Goal: Navigation & Orientation: Find specific page/section

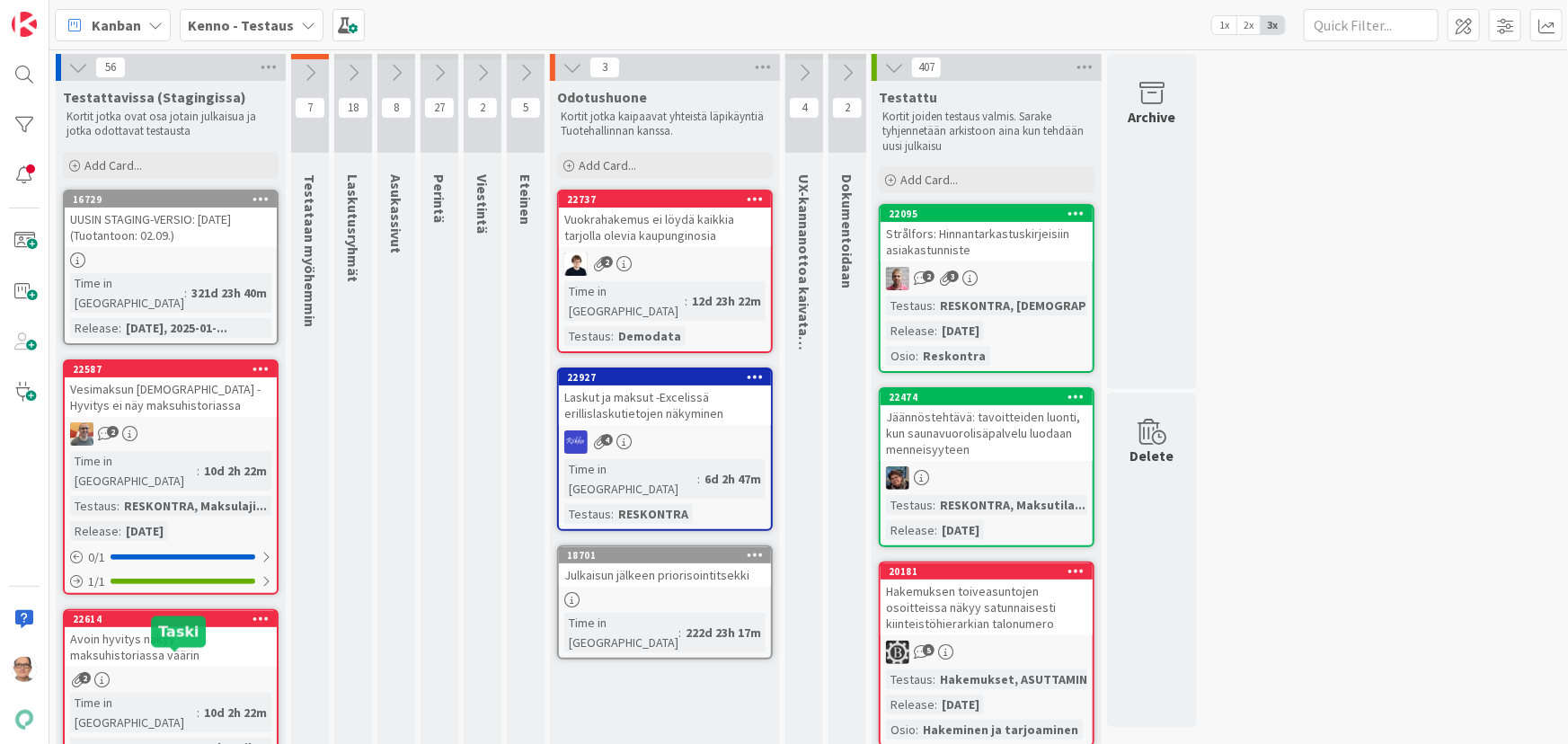
scroll to position [1062, 0]
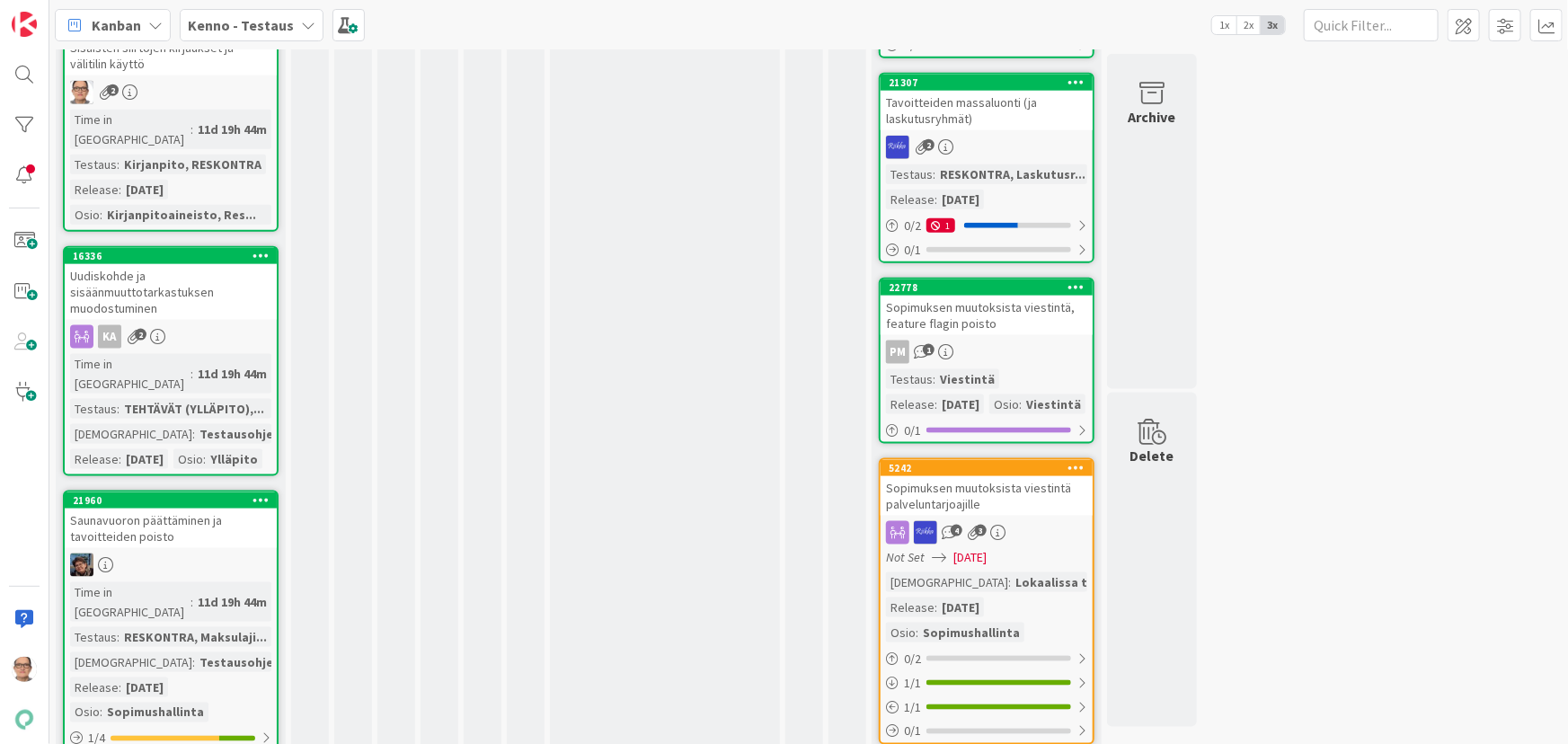
click at [301, 29] on icon at bounding box center [308, 26] width 15 height 15
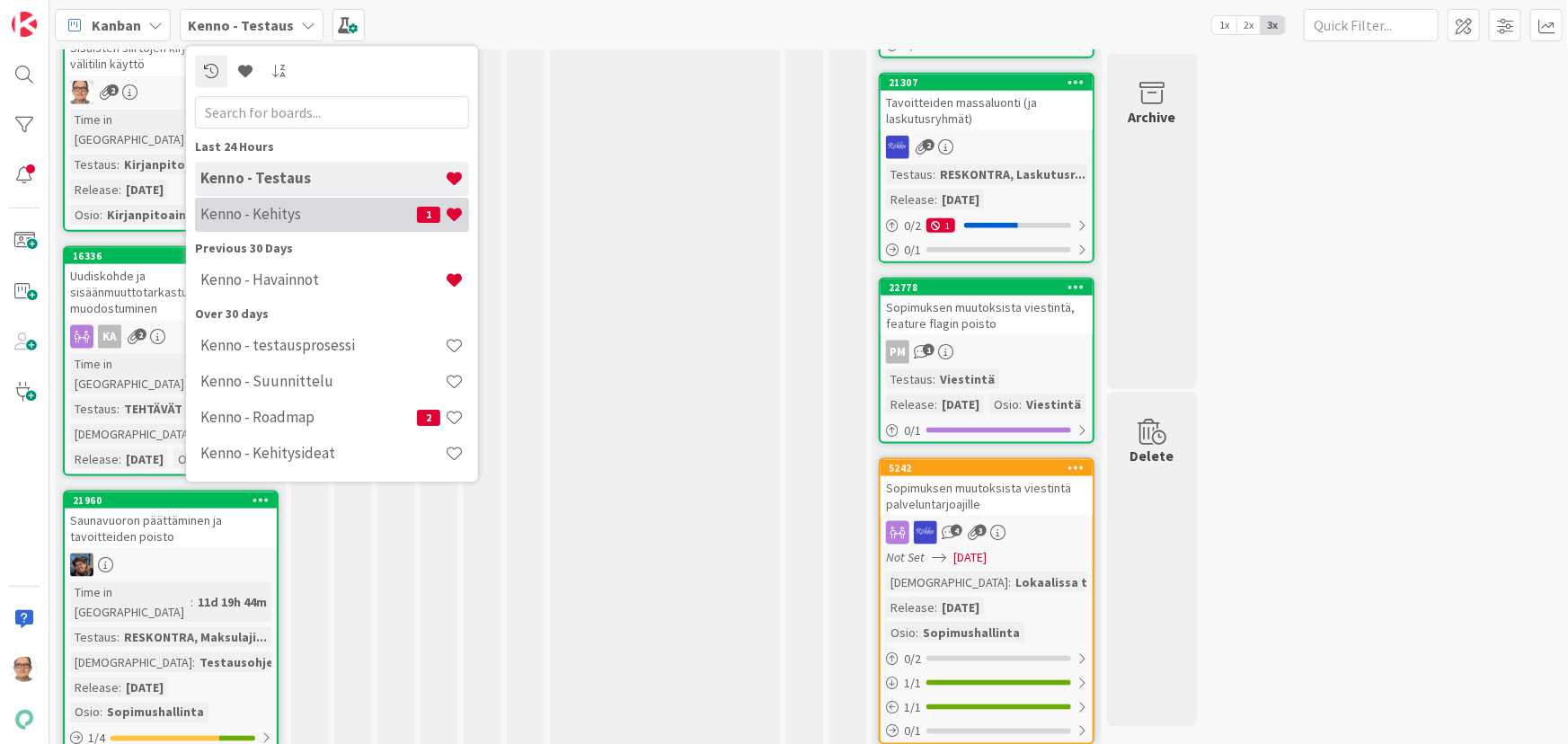
click at [293, 215] on h4 "Kenno - Kehitys" at bounding box center [308, 215] width 216 height 18
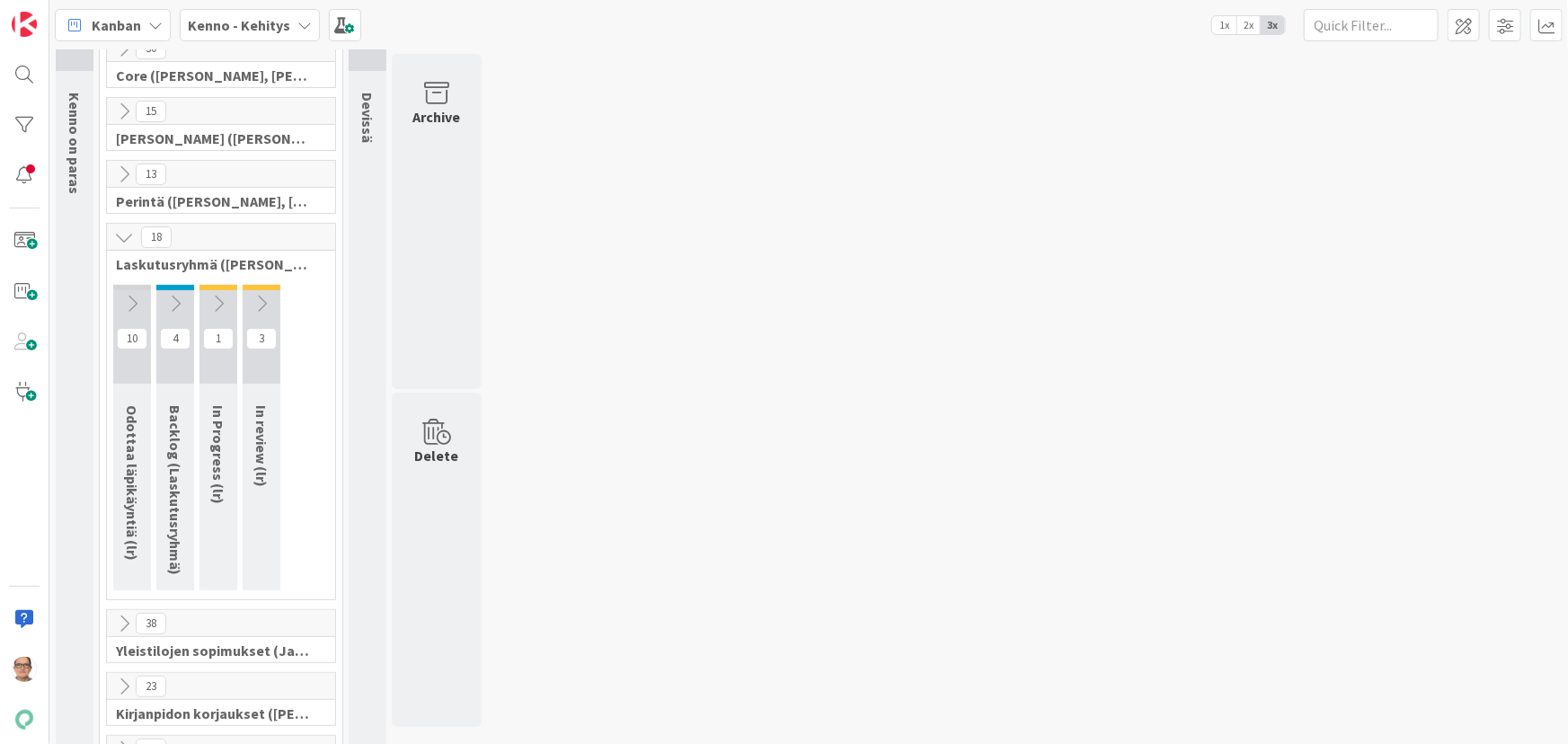
scroll to position [81, 0]
click at [125, 295] on icon at bounding box center [132, 304] width 19 height 19
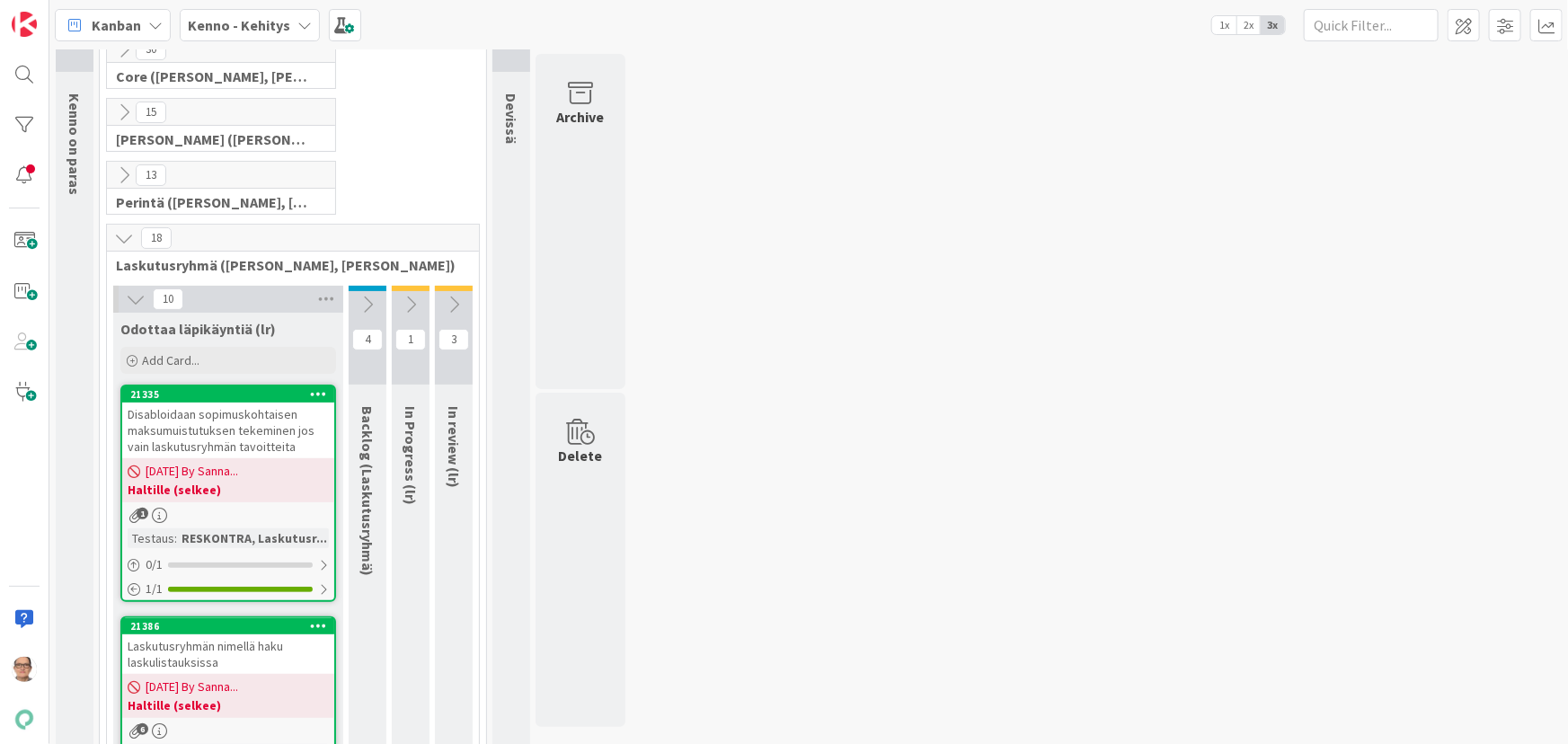
click at [124, 291] on button at bounding box center [135, 298] width 23 height 23
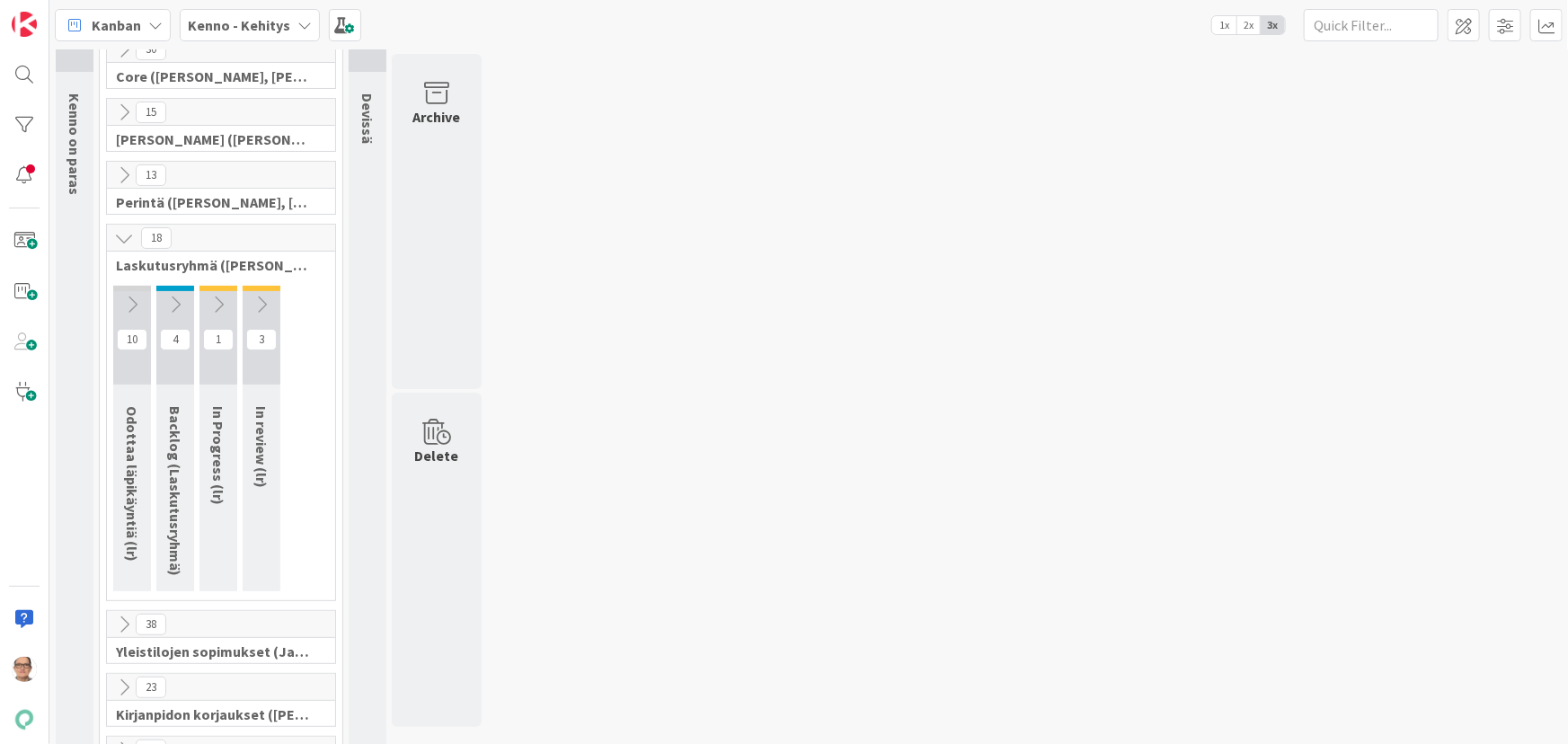
click at [124, 232] on icon at bounding box center [123, 238] width 19 height 19
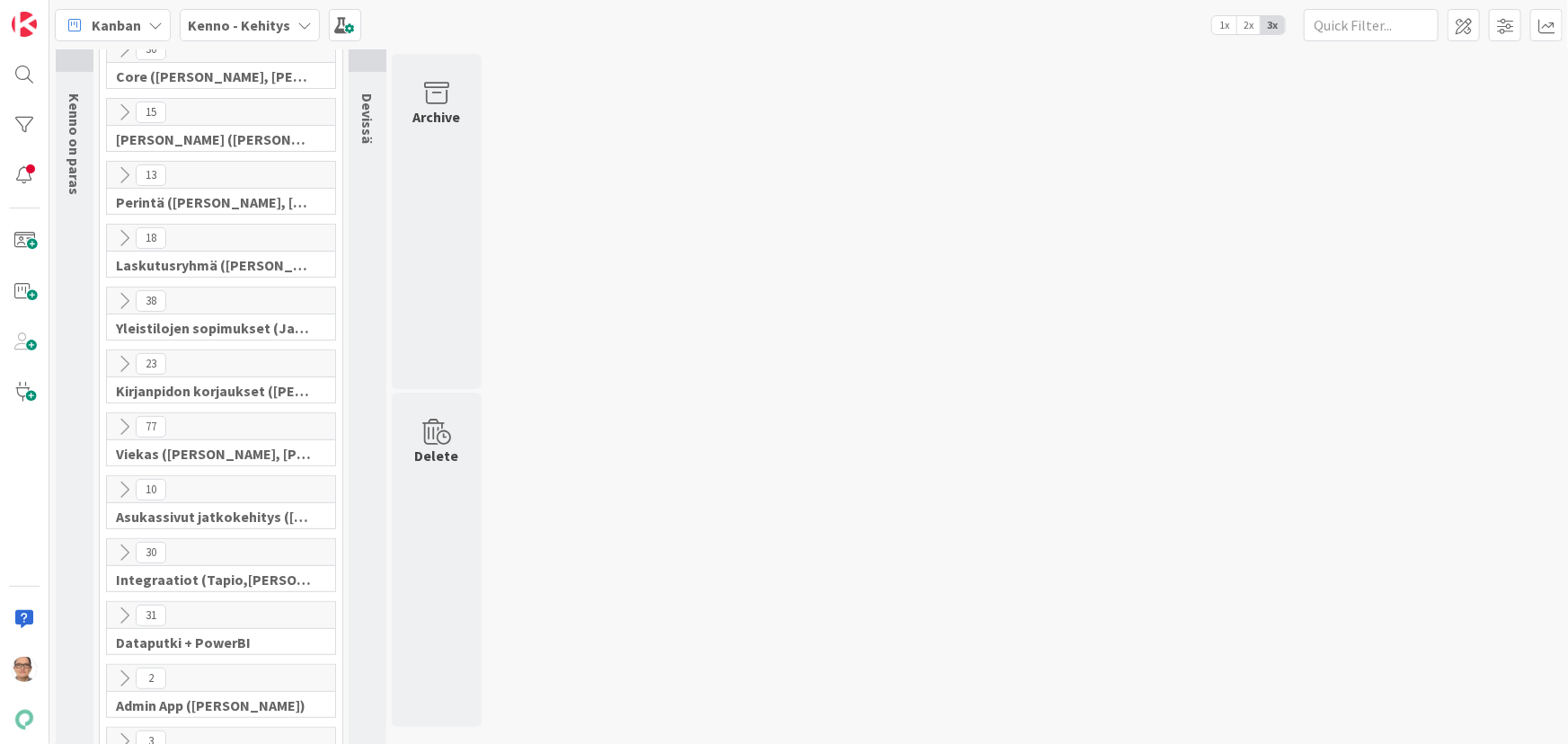
click at [122, 357] on icon at bounding box center [123, 364] width 19 height 19
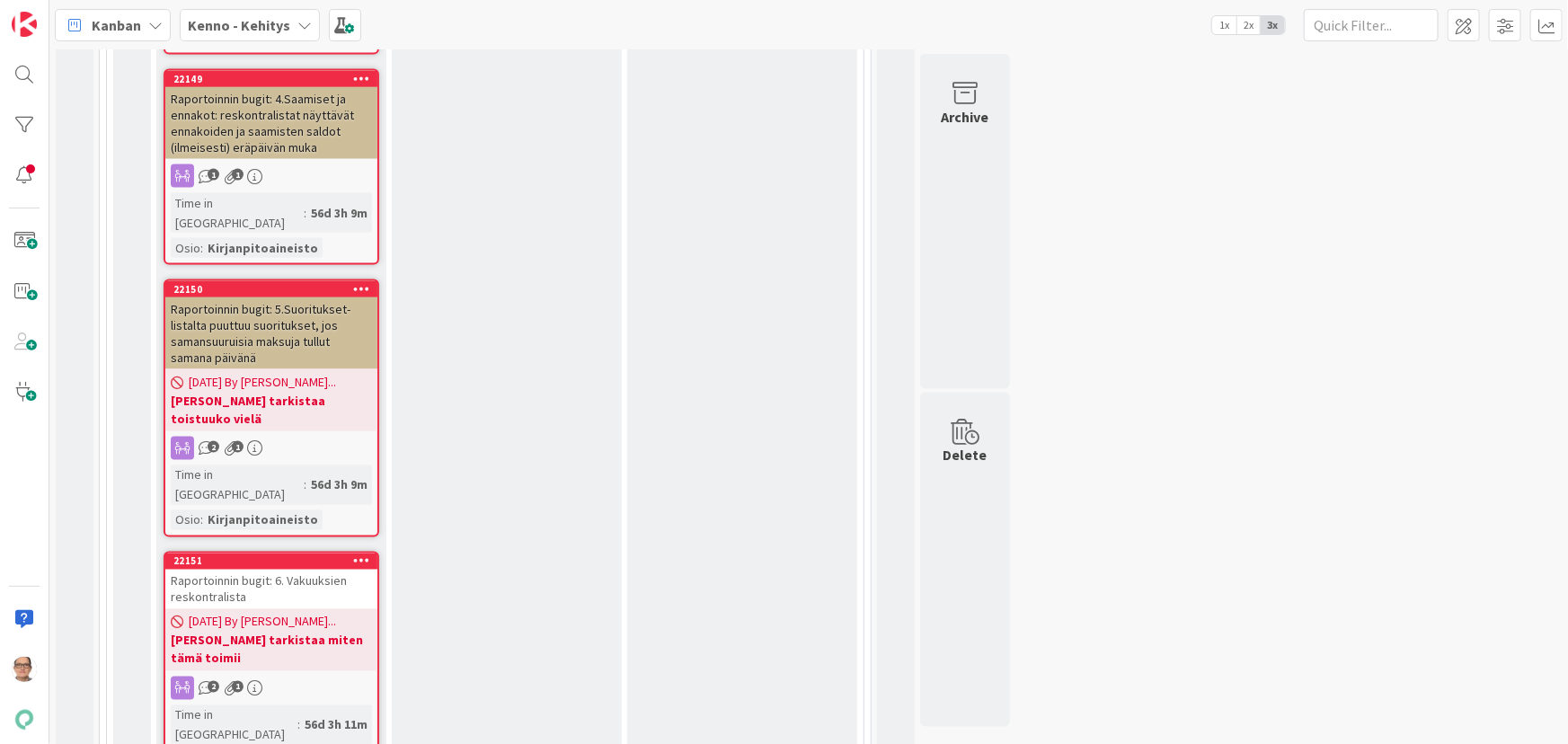
scroll to position [1471, 0]
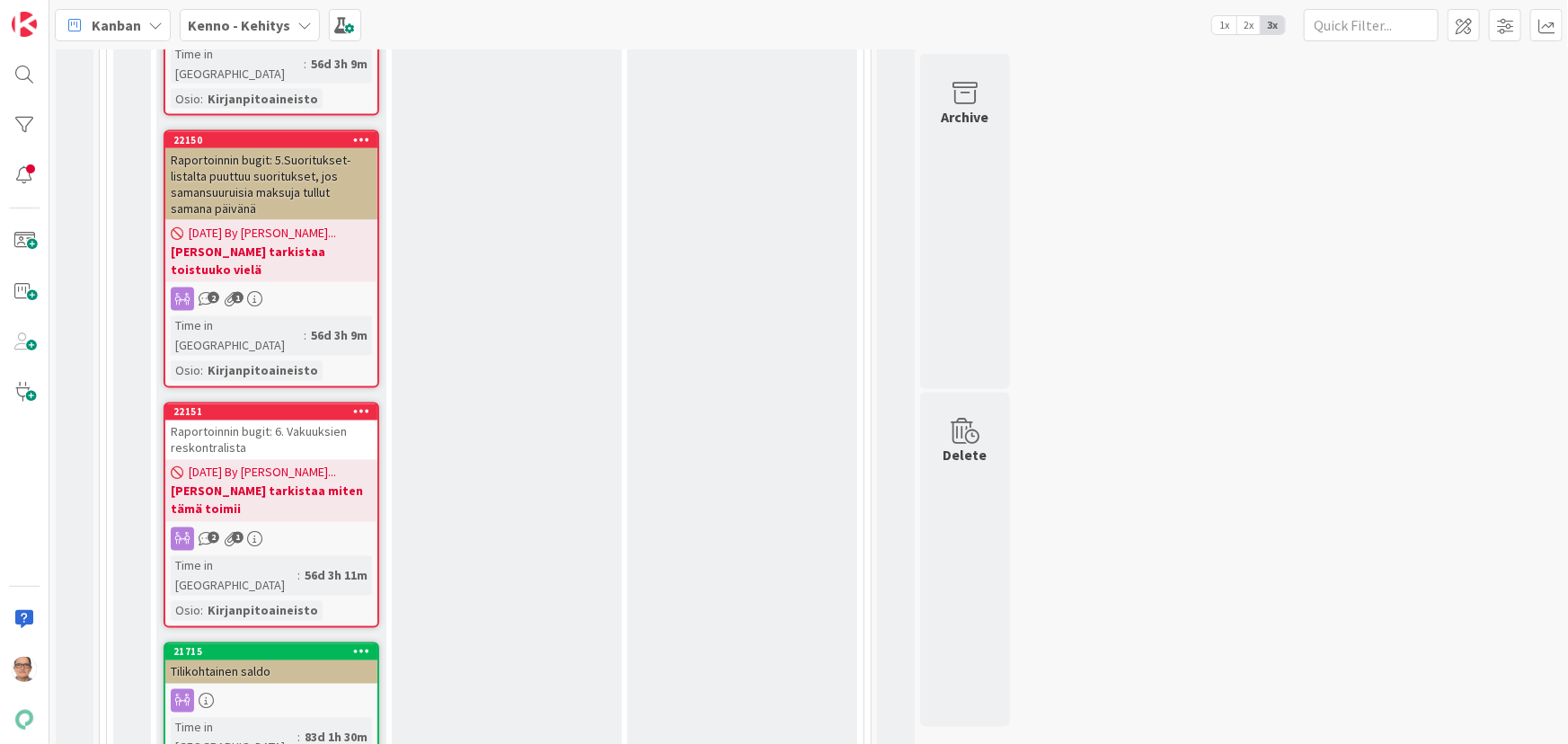
click at [258, 643] on link "21715 Tilikohtainen saldo Time in [GEOGRAPHIC_DATA] : 83d 1h 30m Osio : Kirjanp…" at bounding box center [272, 727] width 215 height 169
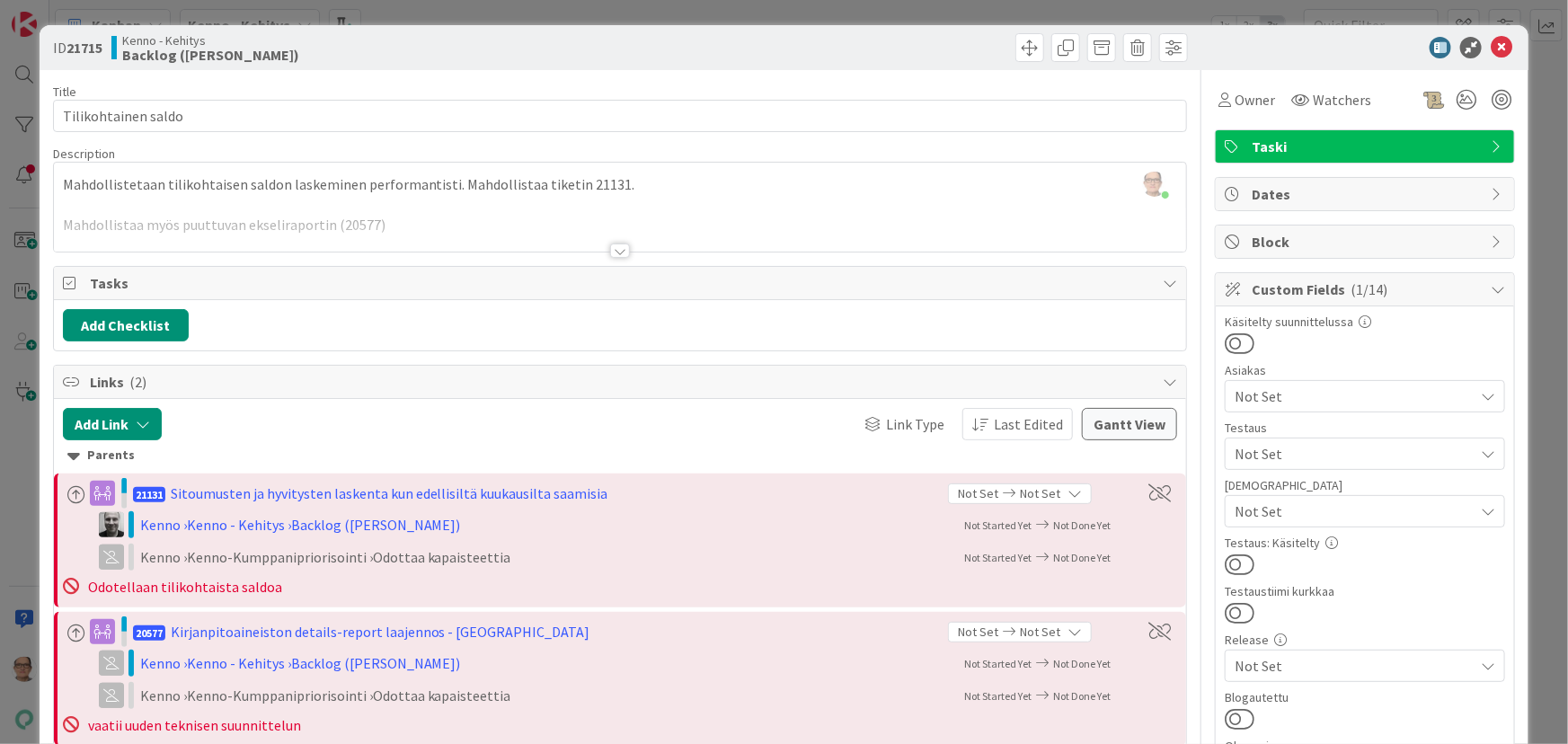
click at [616, 250] on div at bounding box center [620, 250] width 19 height 15
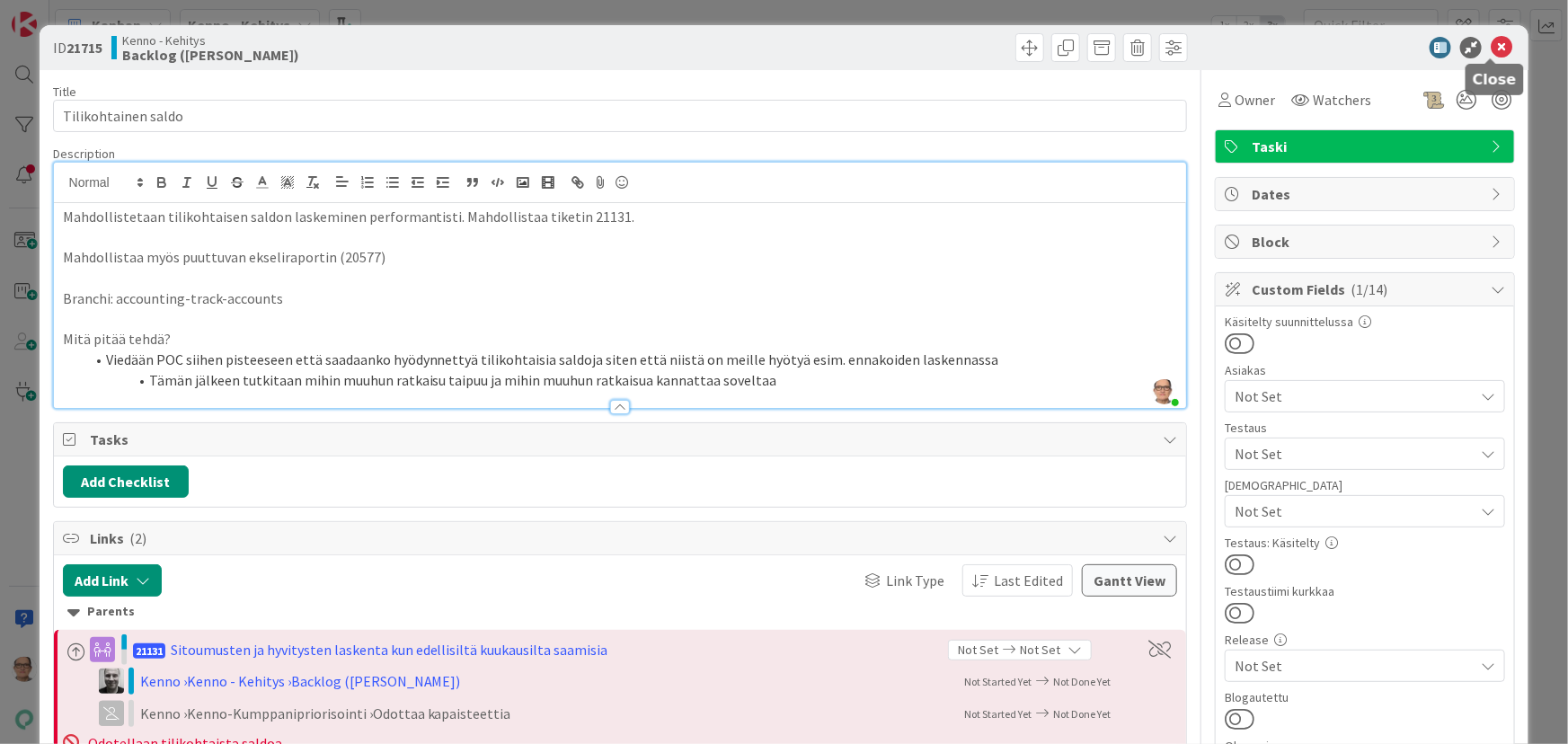
click at [1498, 45] on icon at bounding box center [1501, 47] width 21 height 21
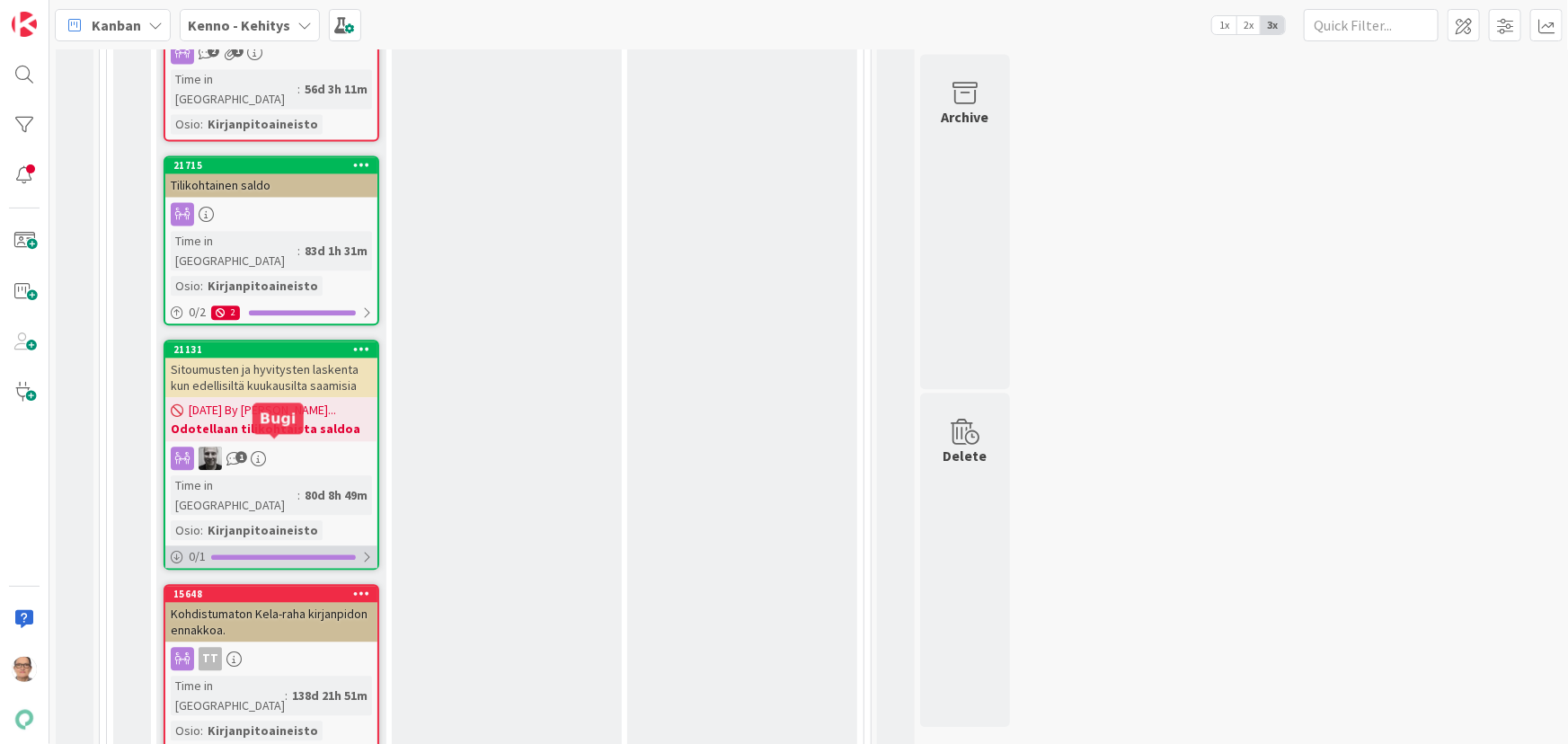
scroll to position [1960, 0]
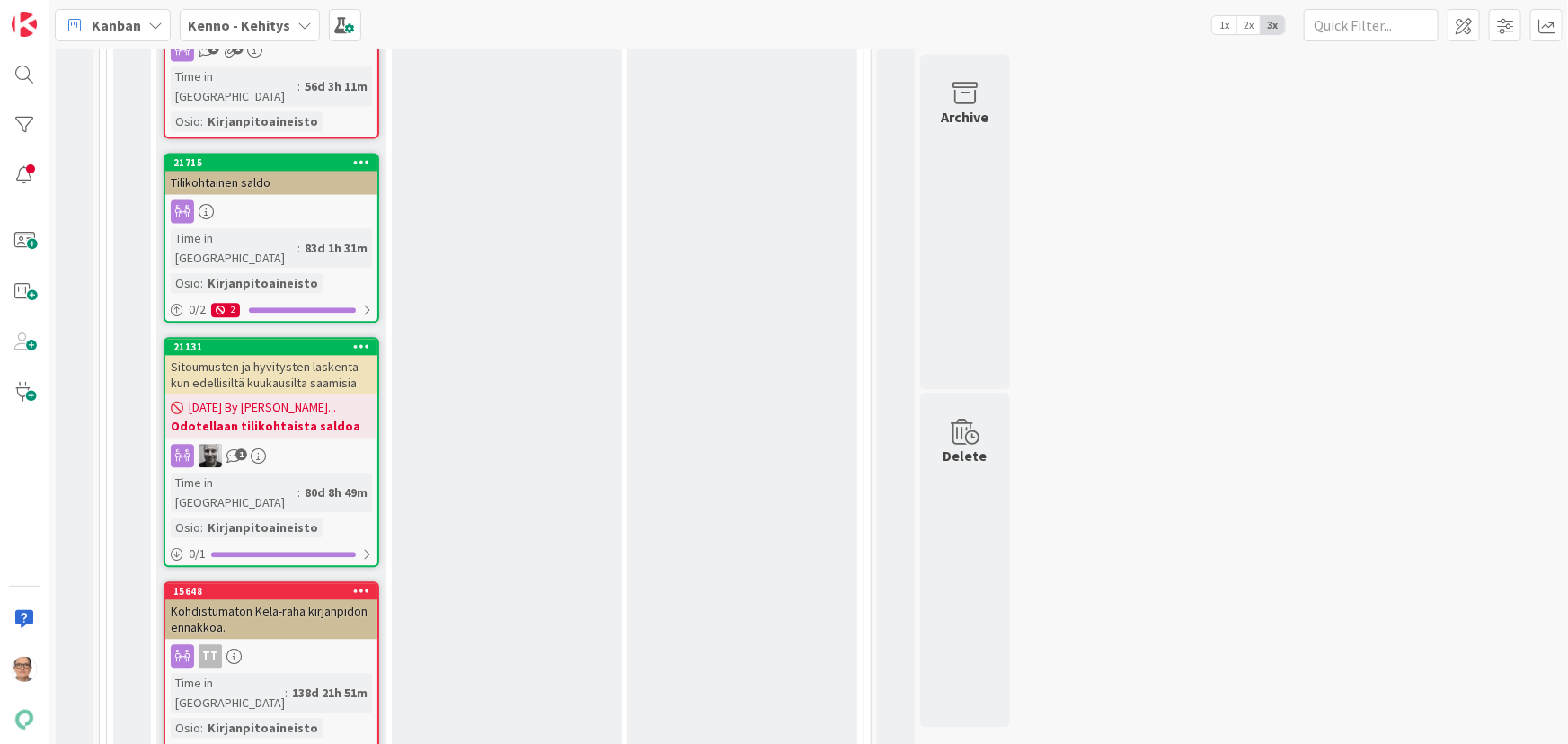
click at [232, 599] on div "Kohdistumaton Kela-raha kirjanpidon ennakkoa." at bounding box center [272, 619] width 212 height 40
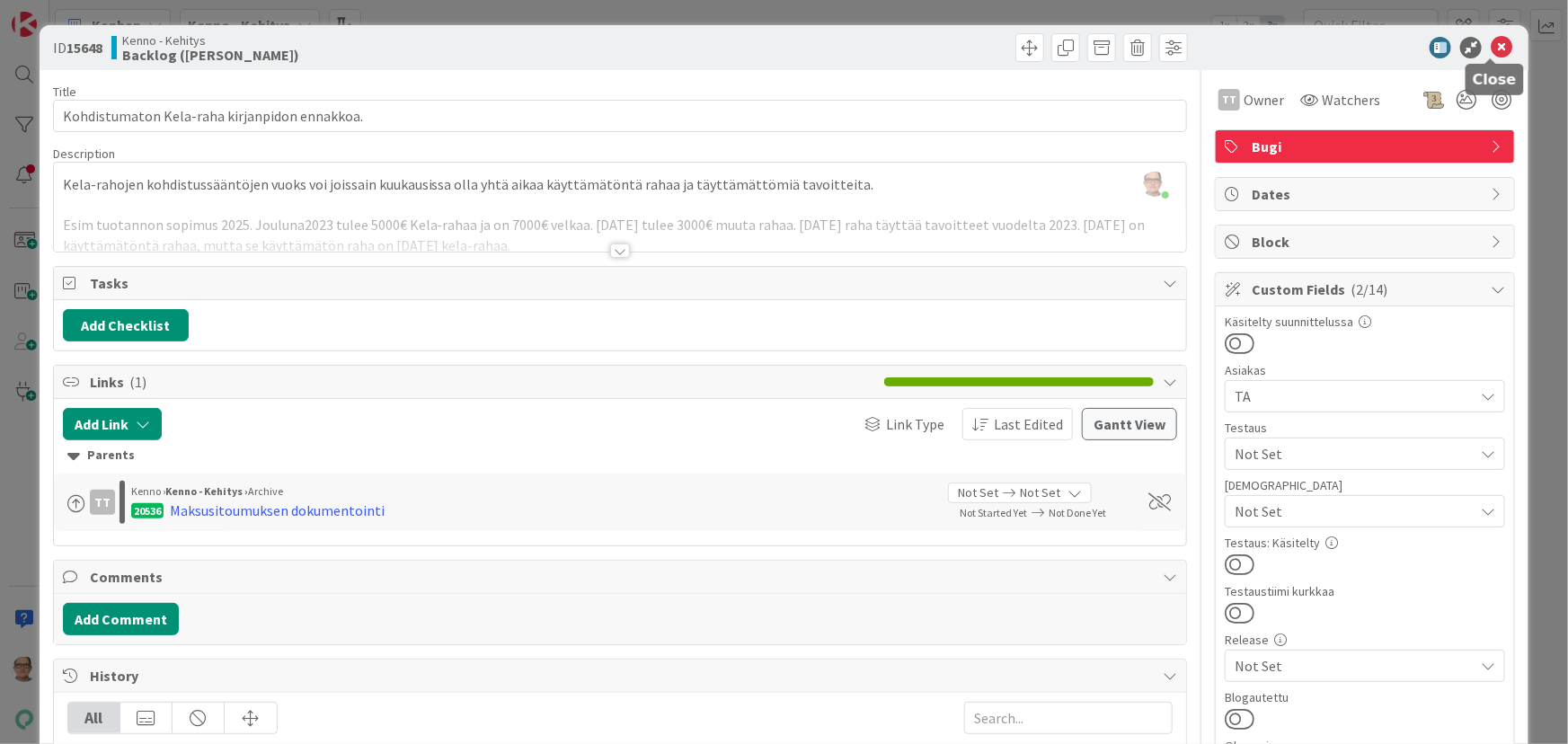
click at [1492, 45] on icon at bounding box center [1501, 47] width 21 height 21
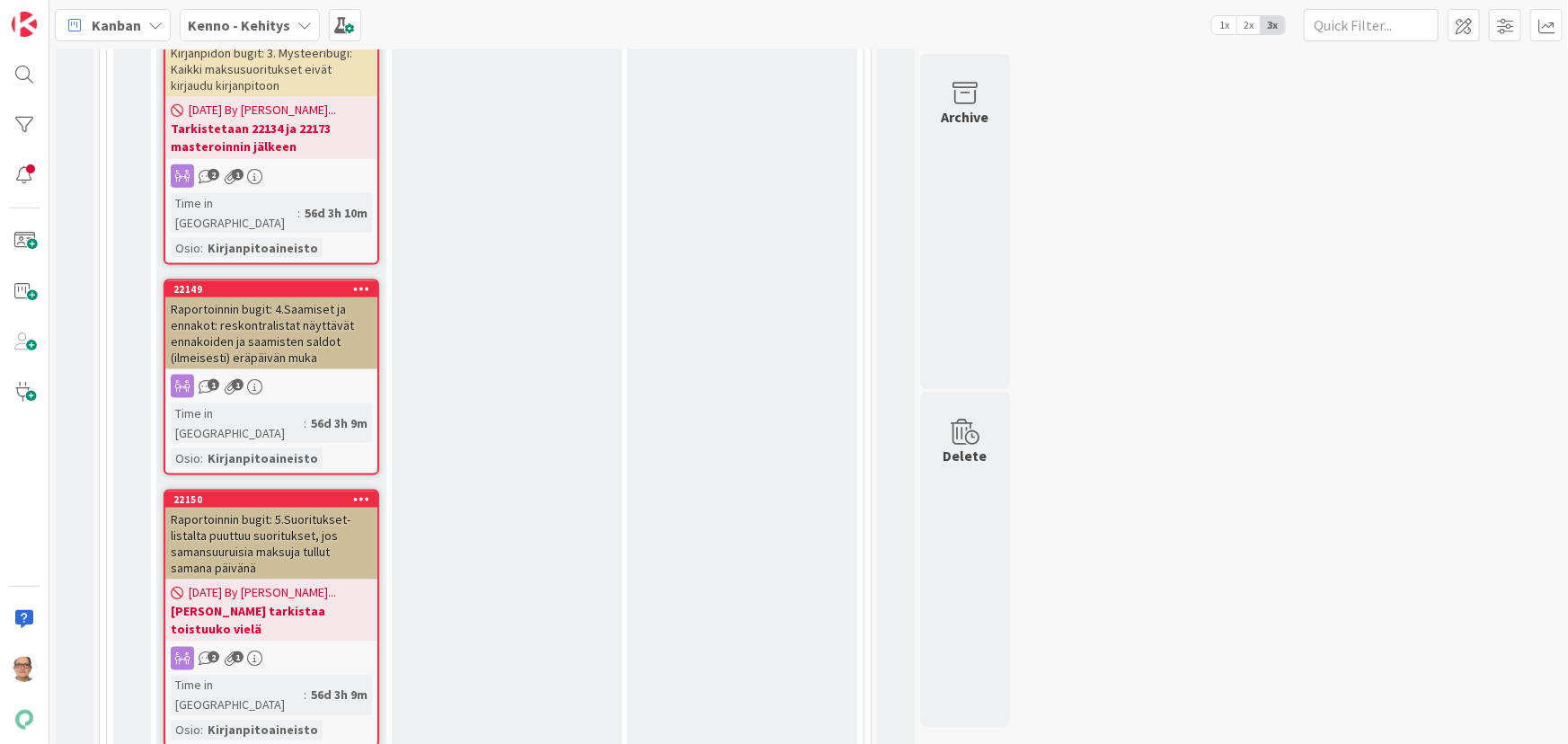
scroll to position [1062, 0]
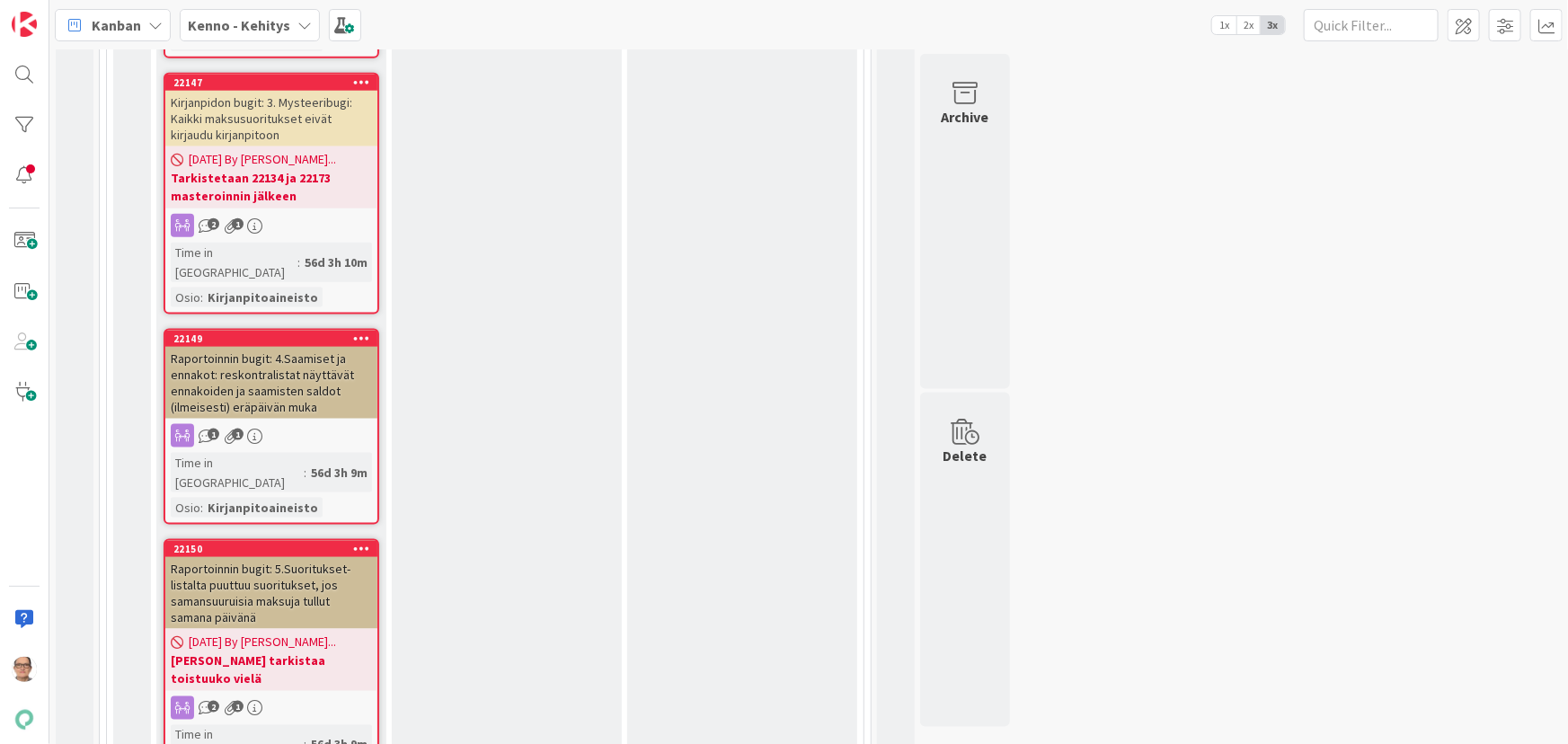
click at [250, 347] on div "Raportoinnin bugit: 4.Saamiset ja ennakot: reskontralistat näyttävät ennakoiden…" at bounding box center [272, 383] width 212 height 72
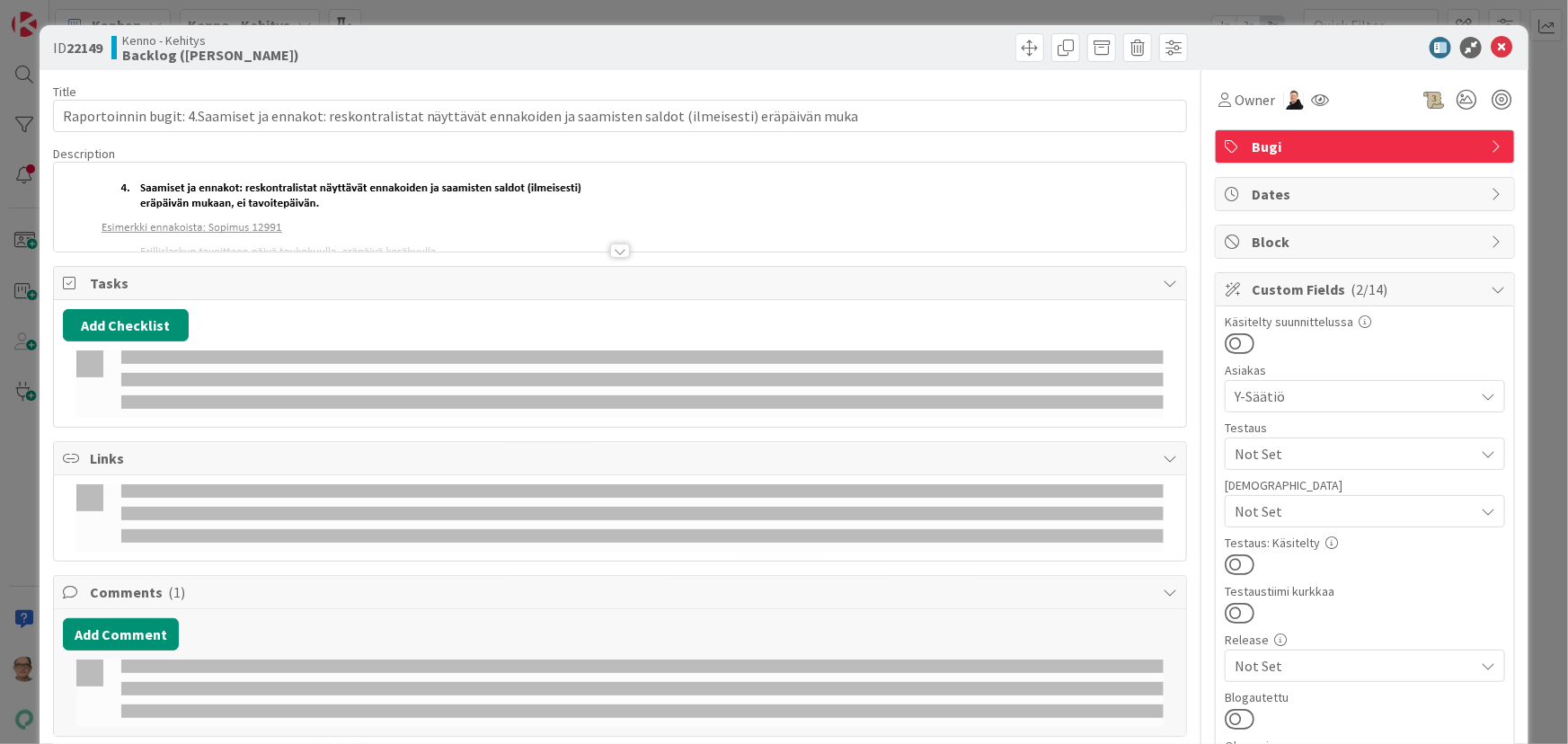
click at [610, 244] on div at bounding box center [620, 250] width 19 height 15
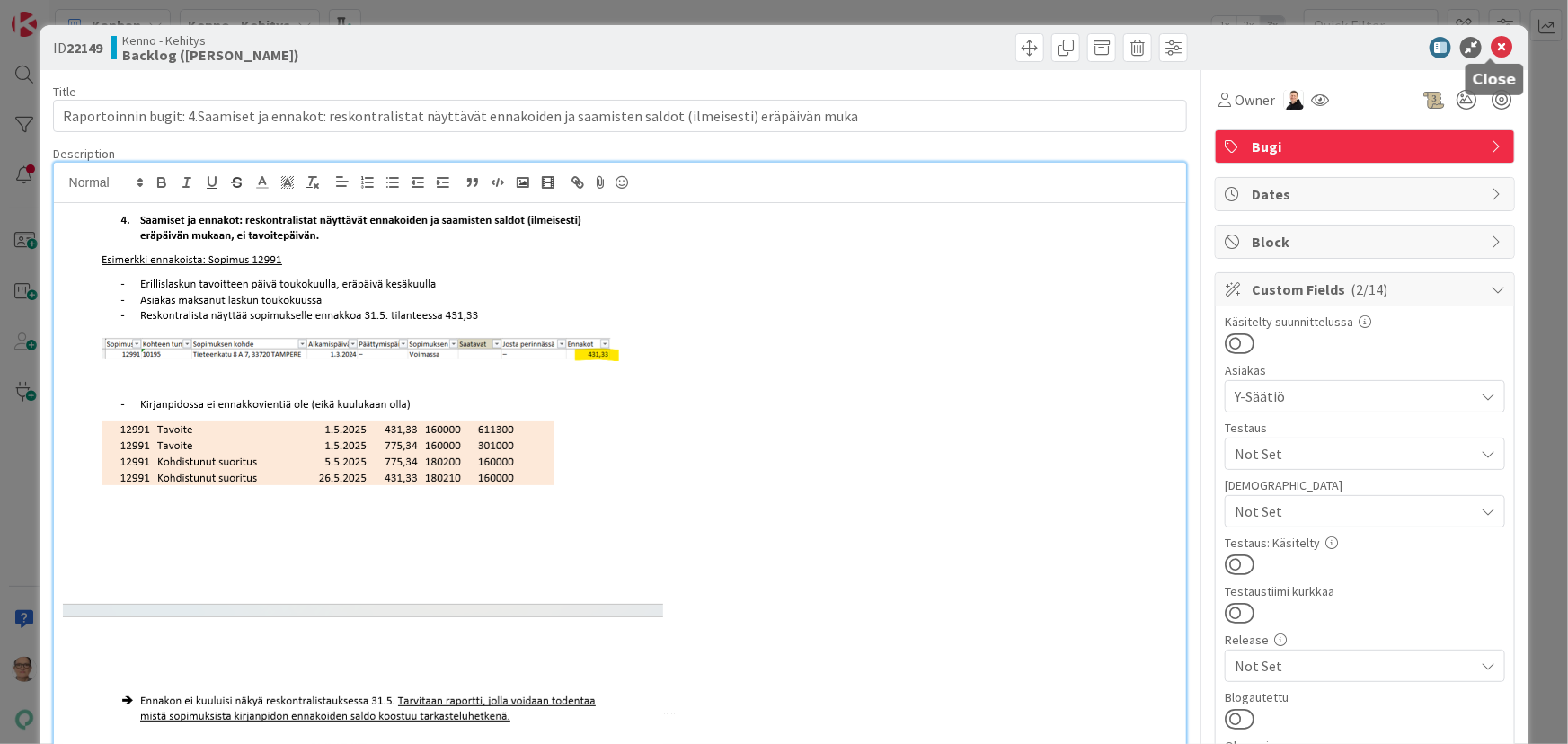
click at [1491, 48] on icon at bounding box center [1501, 47] width 21 height 21
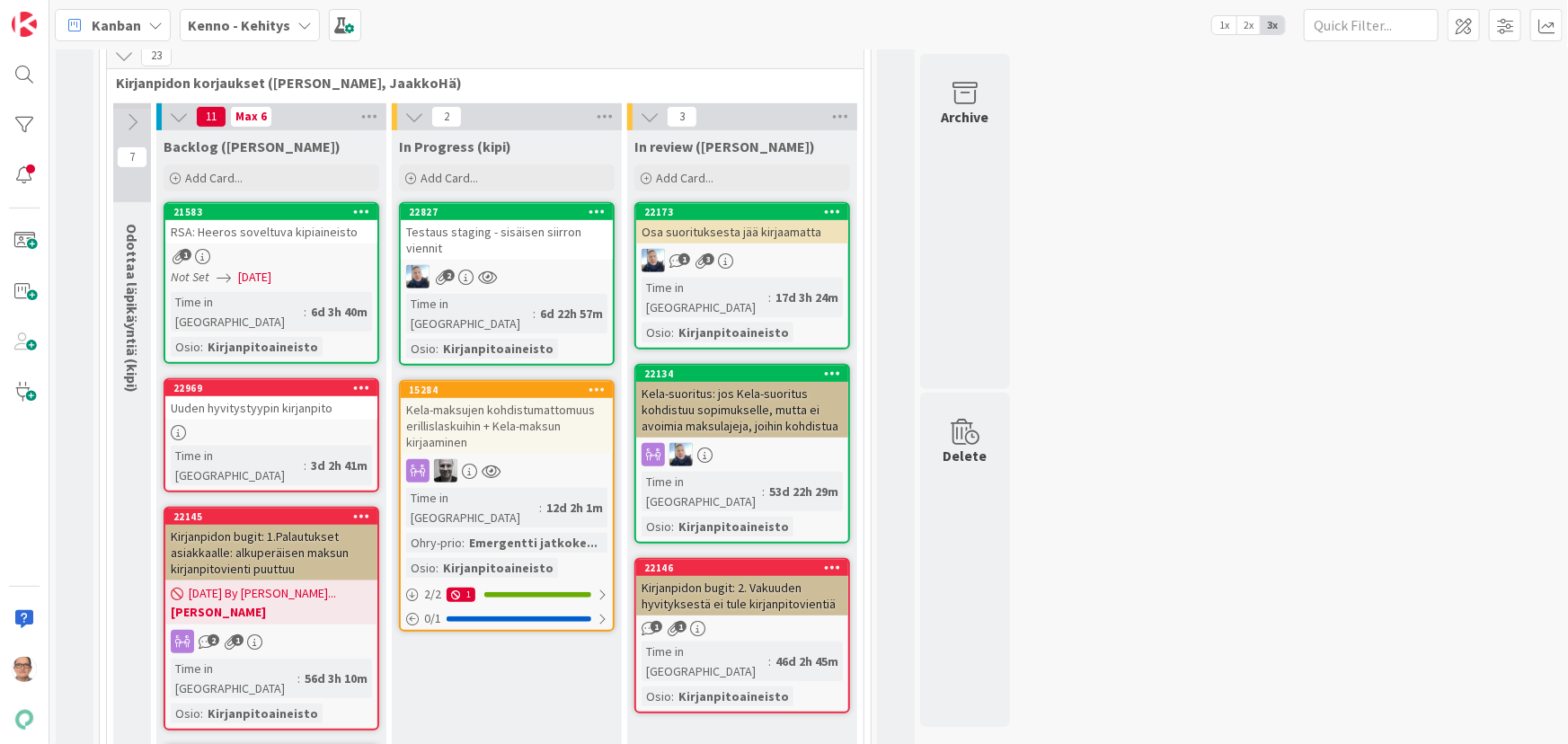
scroll to position [244, 0]
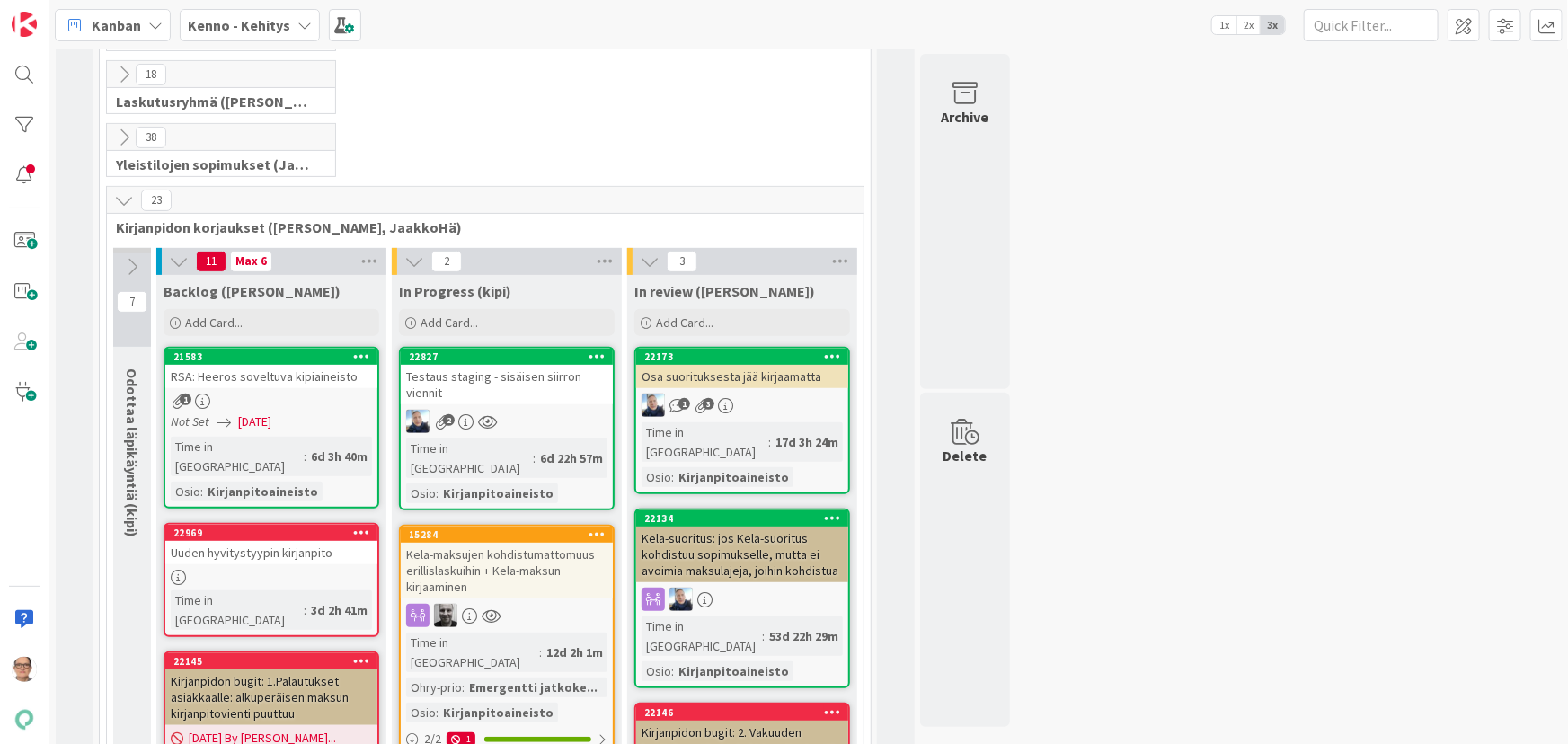
click at [281, 570] on div at bounding box center [272, 577] width 212 height 16
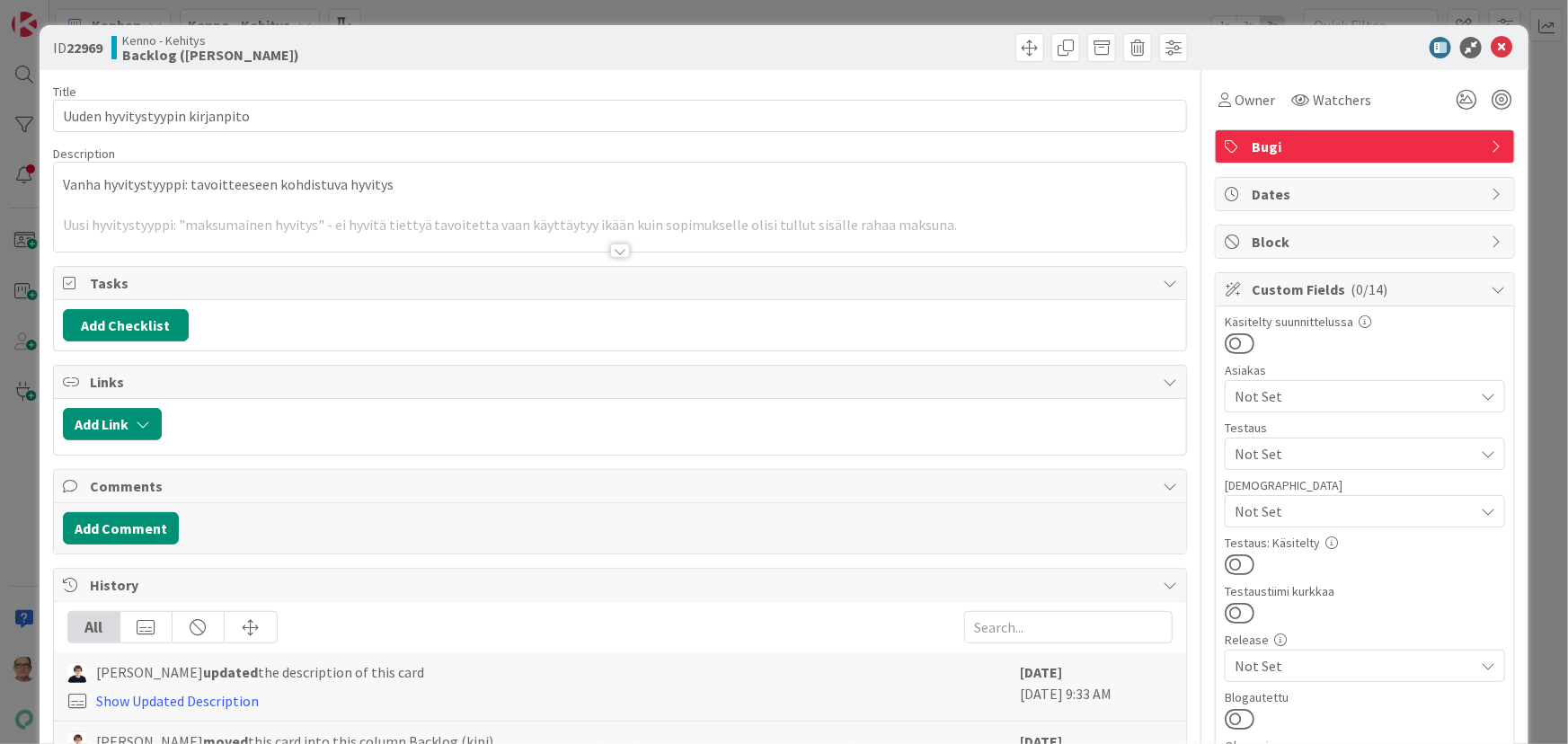
click at [614, 249] on div at bounding box center [620, 250] width 19 height 15
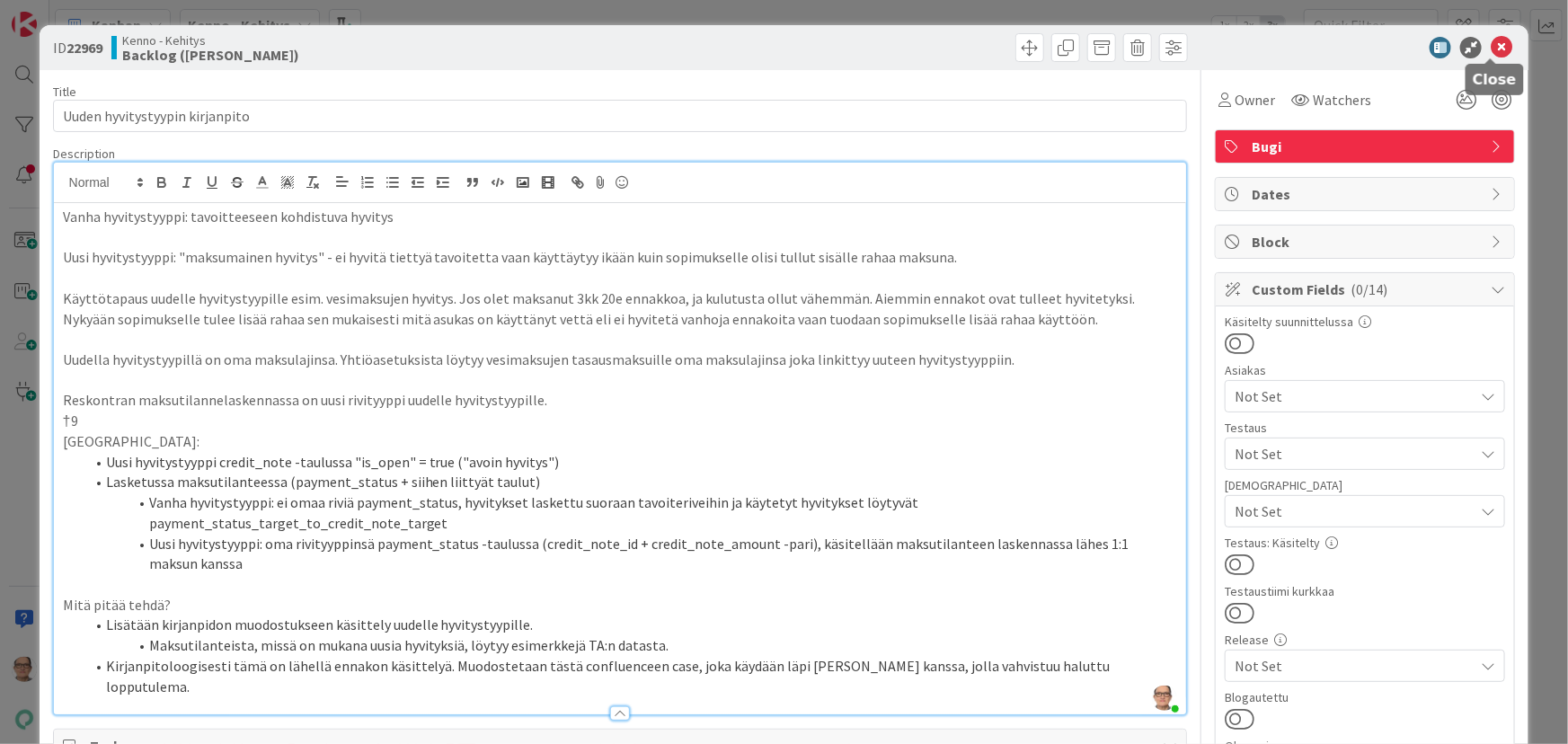
click at [1493, 45] on icon at bounding box center [1501, 47] width 21 height 21
